Goal: Register for event/course

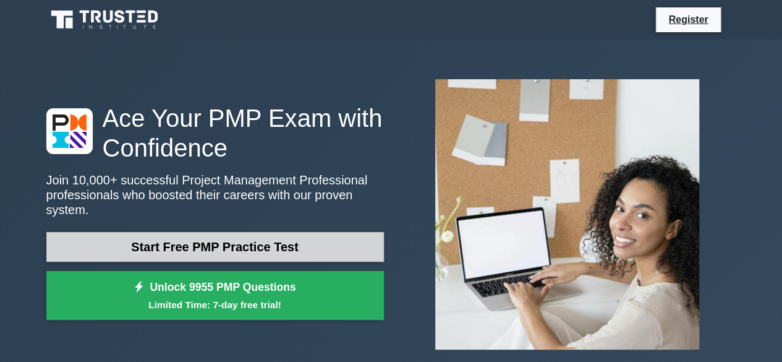
click at [194, 237] on link "Start Free PMP Practice Test" at bounding box center [214, 247] width 337 height 30
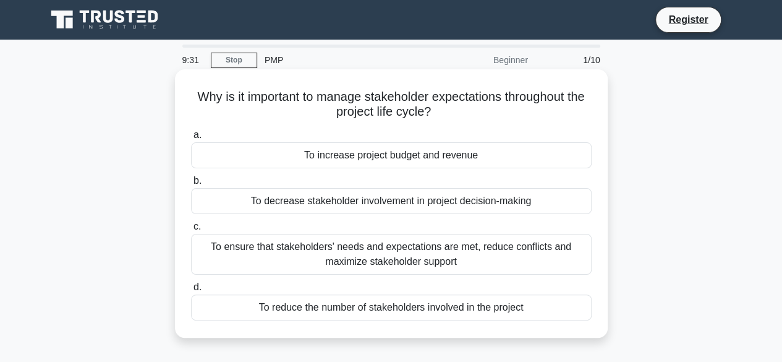
click at [408, 250] on div "To ensure that stakeholders' needs and expectations are met, reduce conflicts a…" at bounding box center [391, 254] width 401 height 41
click at [191, 231] on input "c. To ensure that stakeholders' needs and expectations are met, reduce conflict…" at bounding box center [191, 227] width 0 height 8
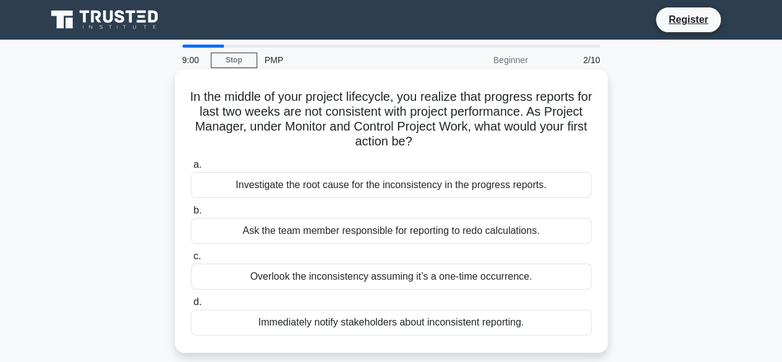
click at [360, 190] on div "Investigate the root cause for the inconsistency in the progress reports." at bounding box center [391, 185] width 401 height 26
click at [191, 169] on input "a. Investigate the root cause for the inconsistency in the progress reports." at bounding box center [191, 165] width 0 height 8
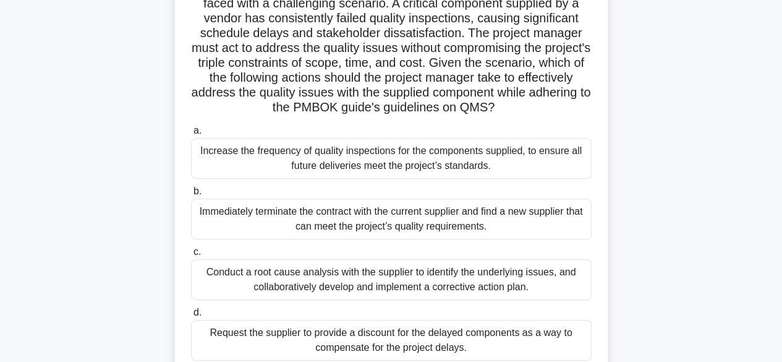
scroll to position [306, 0]
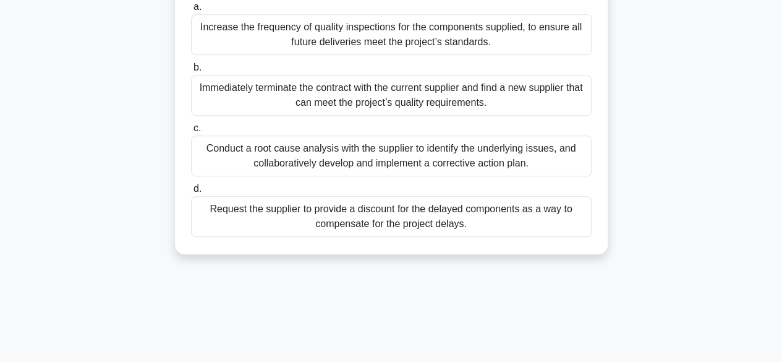
click at [333, 176] on div "Conduct a root cause analysis with the supplier to identify the underlying issu…" at bounding box center [391, 155] width 401 height 41
click at [191, 132] on input "c. Conduct a root cause analysis with the supplier to identify the underlying i…" at bounding box center [191, 128] width 0 height 8
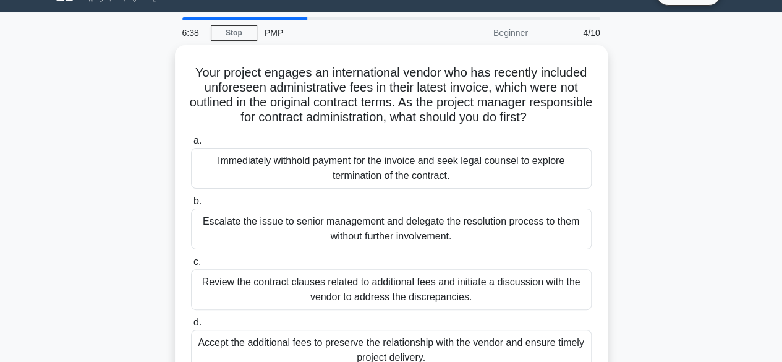
scroll to position [44, 0]
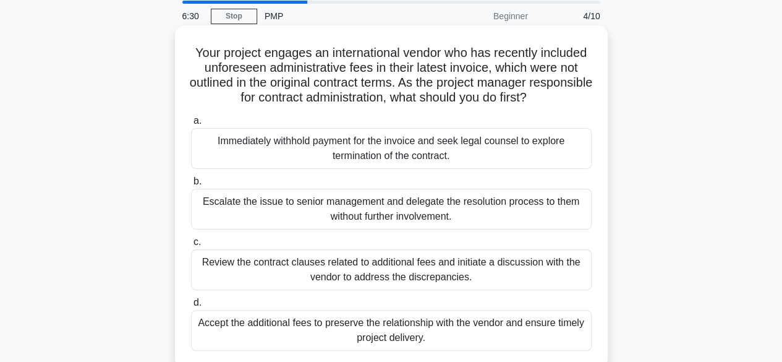
click at [497, 274] on div "Review the contract clauses related to additional fees and initiate a discussio…" at bounding box center [391, 269] width 401 height 41
click at [191, 246] on input "c. Review the contract clauses related to additional fees and initiate a discus…" at bounding box center [191, 242] width 0 height 8
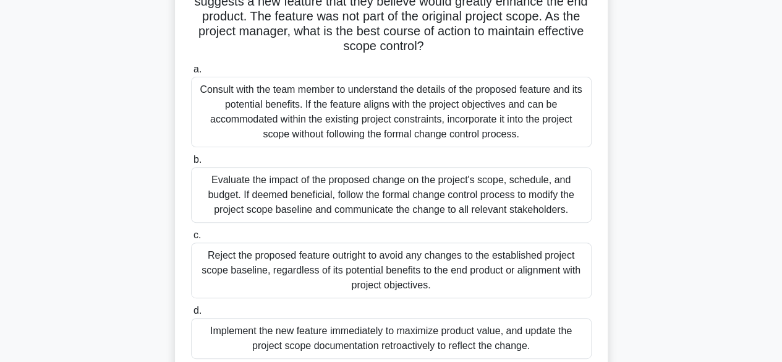
scroll to position [131, 0]
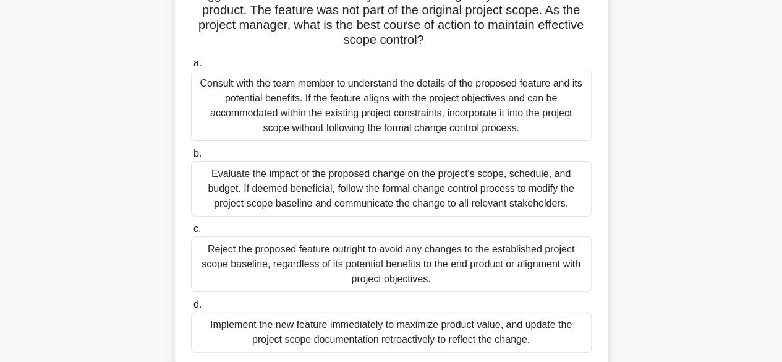
click at [297, 182] on div "Evaluate the impact of the proposed change on the project's scope, schedule, an…" at bounding box center [391, 189] width 401 height 56
click at [191, 158] on input "b. Evaluate the impact of the proposed change on the project's scope, schedule,…" at bounding box center [191, 154] width 0 height 8
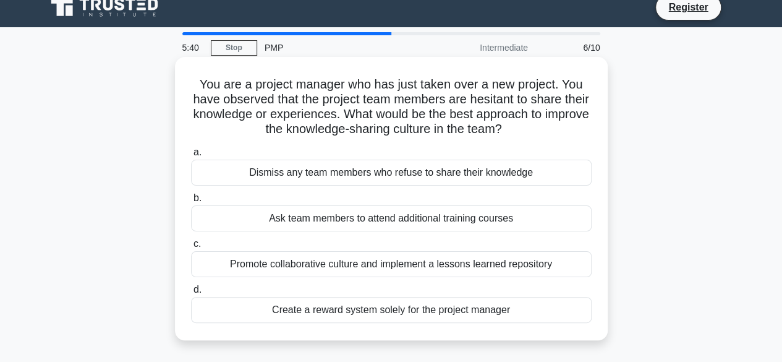
scroll to position [0, 0]
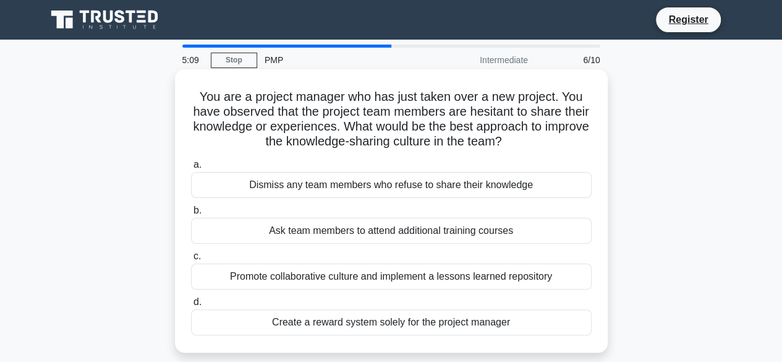
click at [378, 275] on div "Promote collaborative culture and implement a lessons learned repository" at bounding box center [391, 276] width 401 height 26
click at [191, 260] on input "c. Promote collaborative culture and implement a lessons learned repository" at bounding box center [191, 256] width 0 height 8
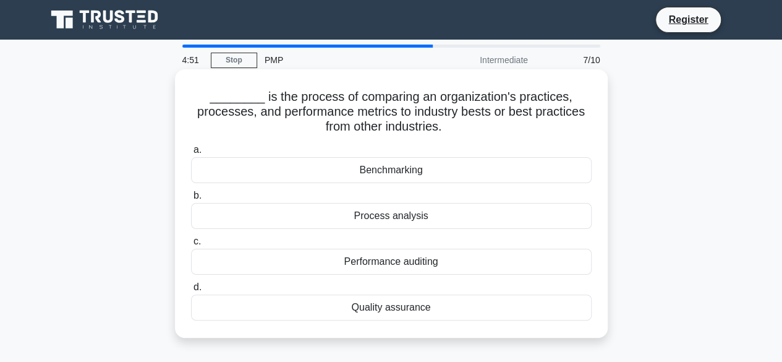
click at [465, 308] on div "Quality assurance" at bounding box center [391, 307] width 401 height 26
click at [191, 291] on input "d. Quality assurance" at bounding box center [191, 287] width 0 height 8
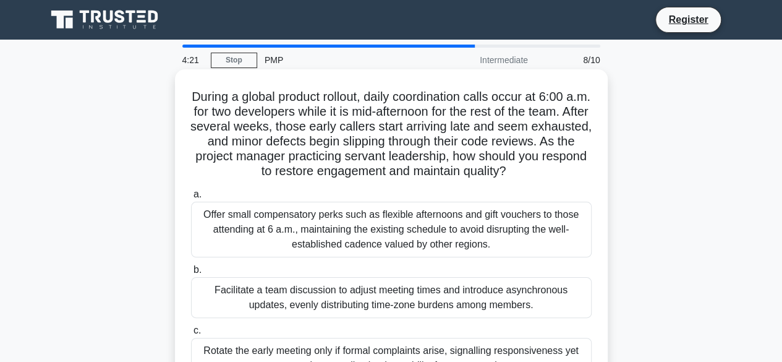
scroll to position [185, 0]
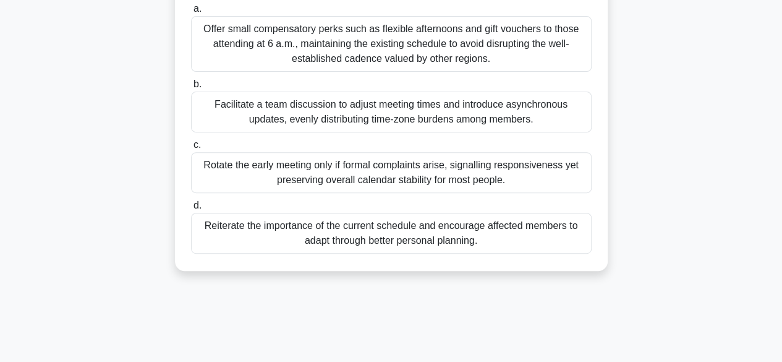
click at [405, 115] on div "Facilitate a team discussion to adjust meeting times and introduce asynchronous…" at bounding box center [391, 111] width 401 height 41
click at [191, 88] on input "b. Facilitate a team discussion to adjust meeting times and introduce asynchron…" at bounding box center [191, 84] width 0 height 8
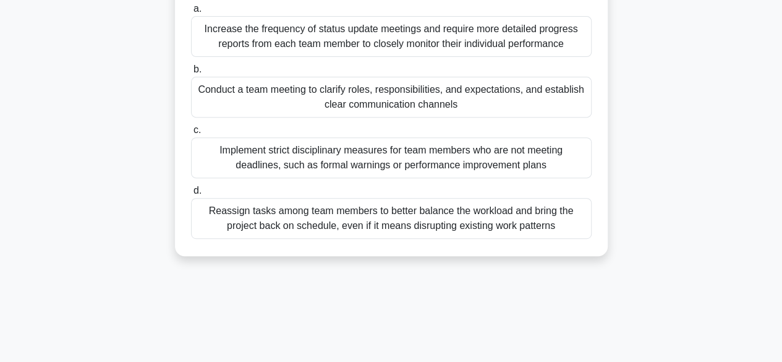
click at [381, 107] on div "Conduct a team meeting to clarify roles, responsibilities, and expectations, an…" at bounding box center [391, 97] width 401 height 41
click at [191, 74] on input "b. Conduct a team meeting to clarify roles, responsibilities, and expectations,…" at bounding box center [191, 70] width 0 height 8
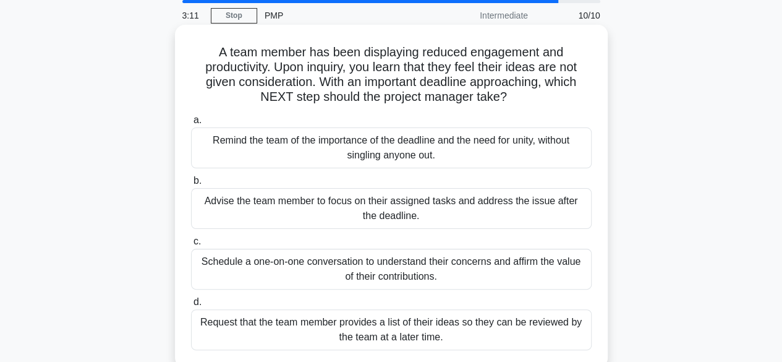
scroll to position [0, 0]
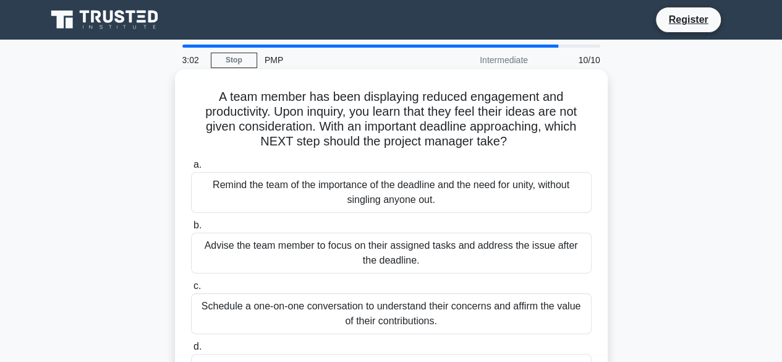
click at [329, 129] on h5 "A team member has been displaying reduced engagement and productivity. Upon inq…" at bounding box center [391, 119] width 403 height 61
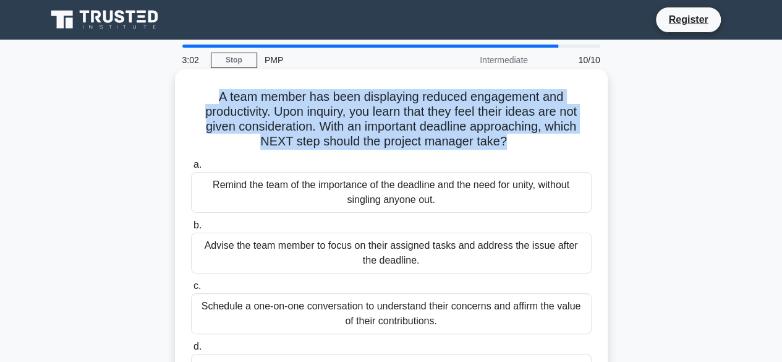
click at [329, 129] on h5 "A team member has been displaying reduced engagement and productivity. Upon inq…" at bounding box center [391, 119] width 403 height 61
click at [556, 146] on h5 "A team member has been displaying reduced engagement and productivity. Upon inq…" at bounding box center [391, 119] width 403 height 61
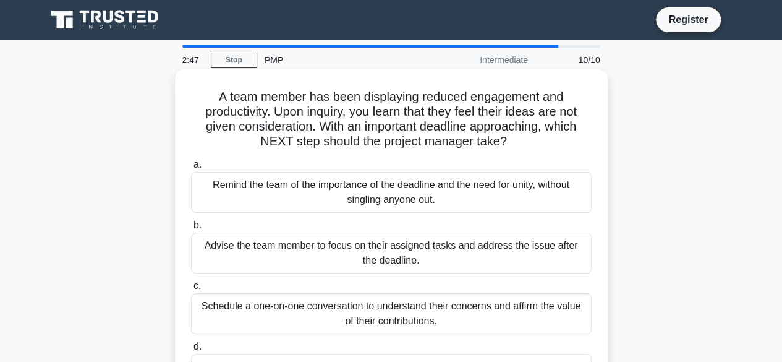
scroll to position [185, 0]
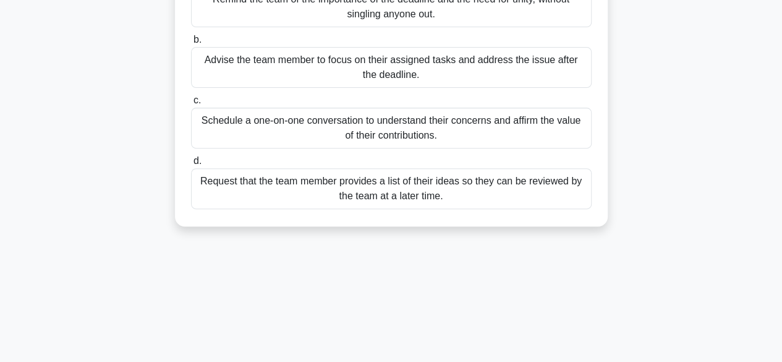
click at [451, 135] on div "Schedule a one-on-one conversation to understand their concerns and affirm the …" at bounding box center [391, 128] width 401 height 41
click at [191, 104] on input "c. Schedule a one-on-one conversation to understand their concerns and affirm t…" at bounding box center [191, 100] width 0 height 8
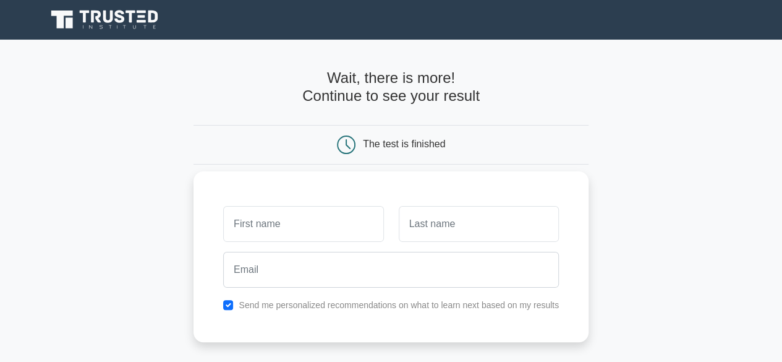
click at [318, 218] on input "text" at bounding box center [303, 224] width 160 height 36
type input "Ashish"
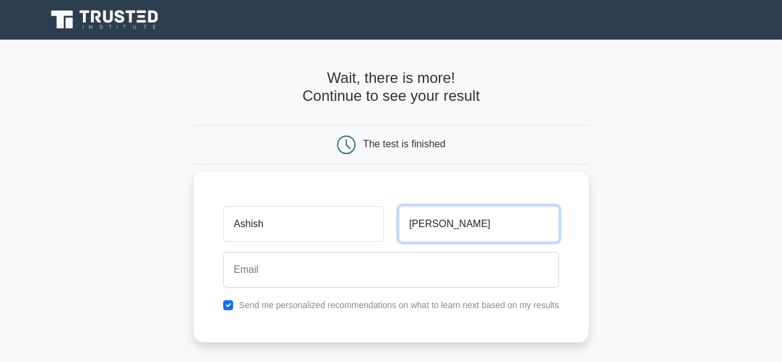
type input "[PERSON_NAME]"
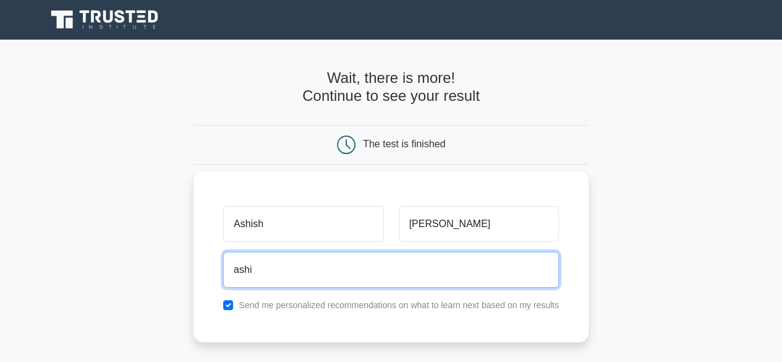
type input "[EMAIL_ADDRESS][DOMAIN_NAME]"
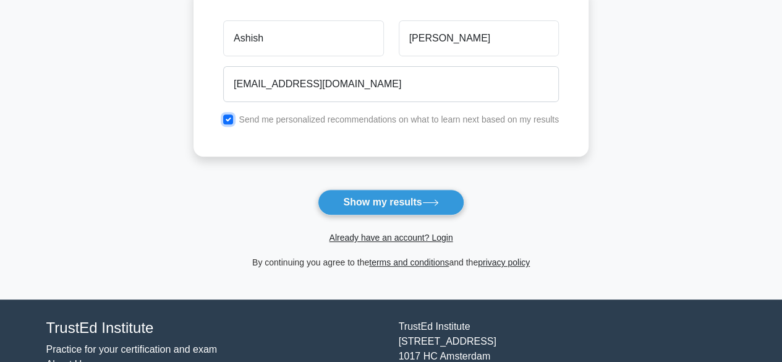
click at [230, 119] on input "checkbox" at bounding box center [228, 119] width 10 height 10
checkbox input "false"
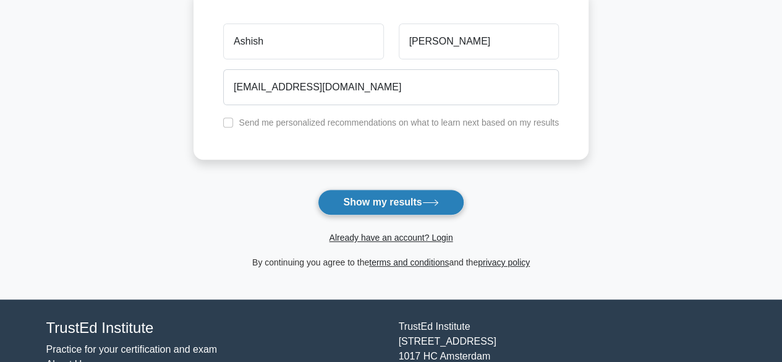
click at [358, 199] on button "Show my results" at bounding box center [391, 202] width 146 height 26
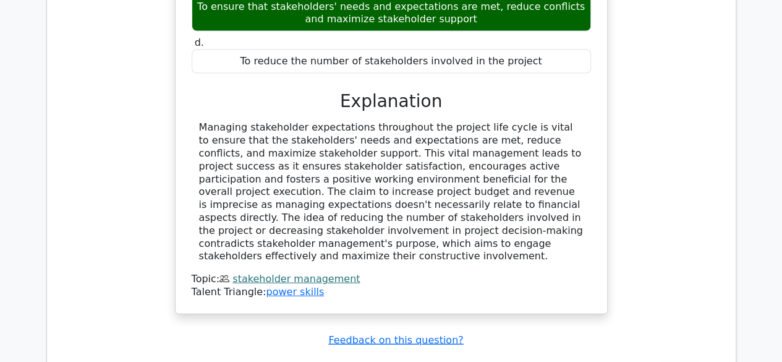
scroll to position [1669, 0]
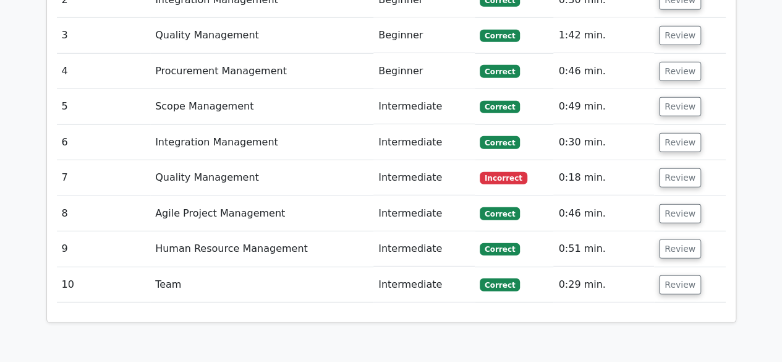
click at [315, 160] on td "Quality Management" at bounding box center [261, 177] width 223 height 35
click at [671, 168] on button "Review" at bounding box center [680, 177] width 42 height 19
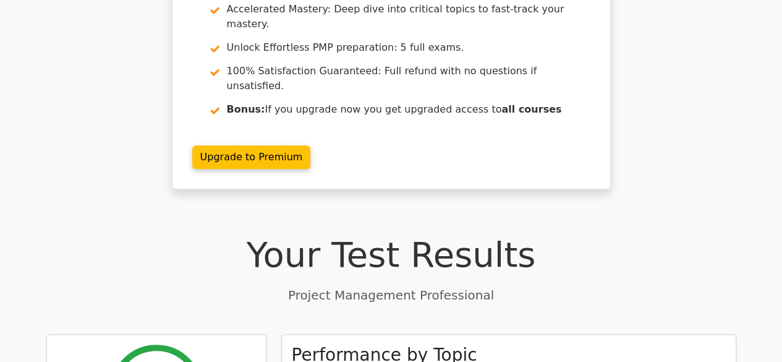
scroll to position [0, 0]
